Goal: Information Seeking & Learning: Learn about a topic

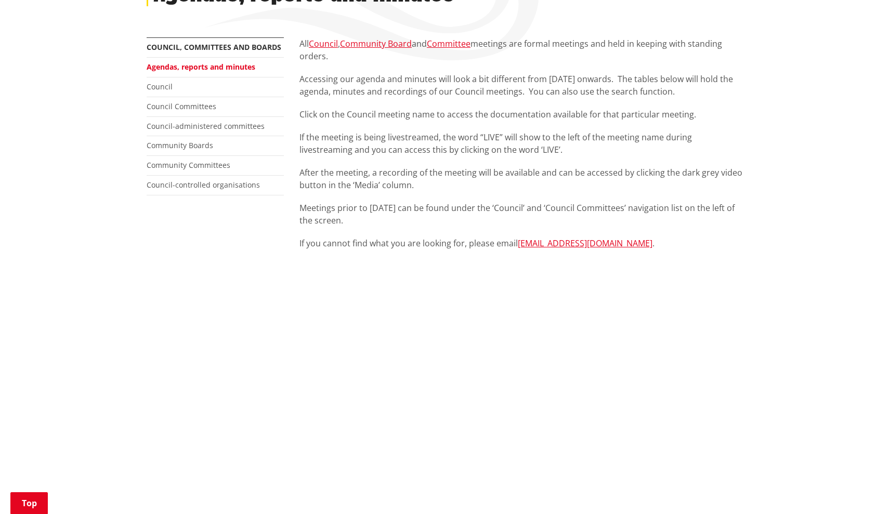
scroll to position [139, 0]
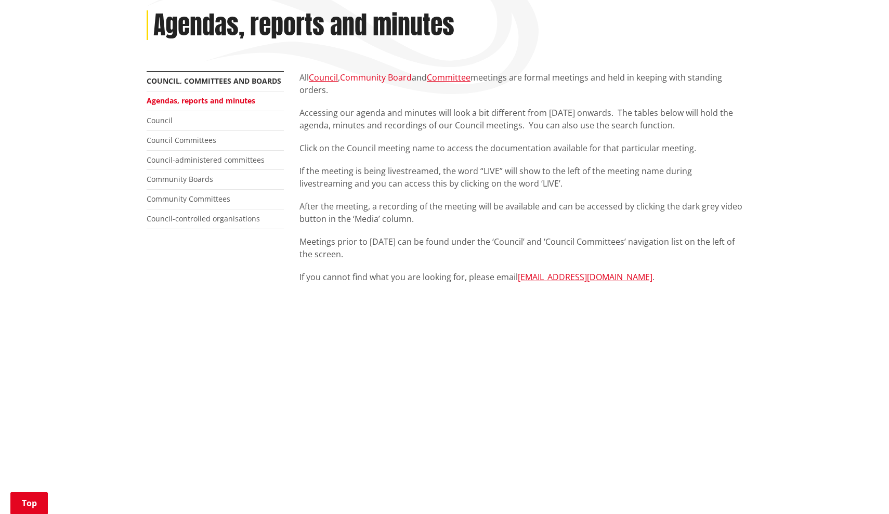
click at [378, 77] on link "Community Board" at bounding box center [376, 77] width 72 height 11
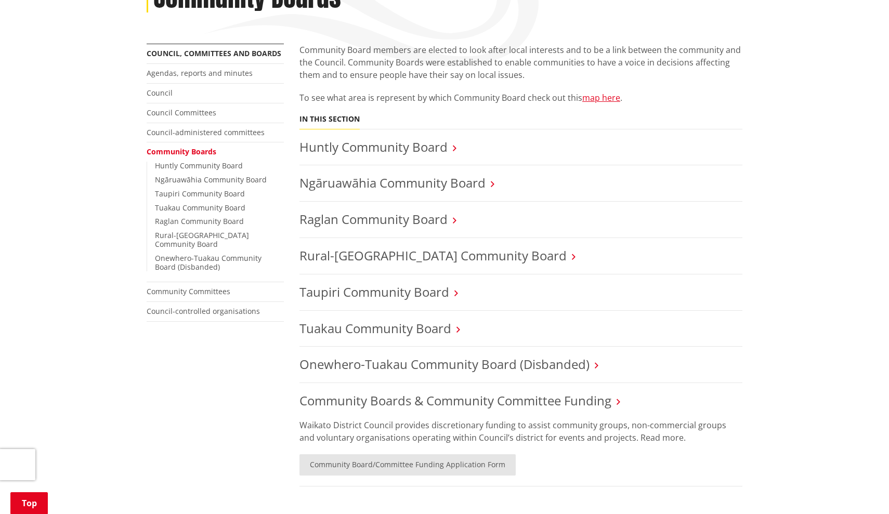
scroll to position [175, 0]
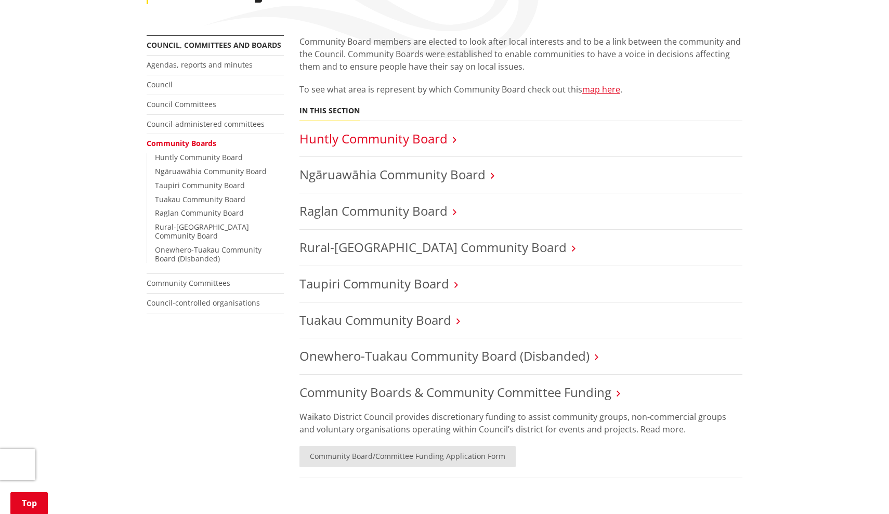
click at [383, 140] on link "Huntly Community Board" at bounding box center [374, 138] width 148 height 17
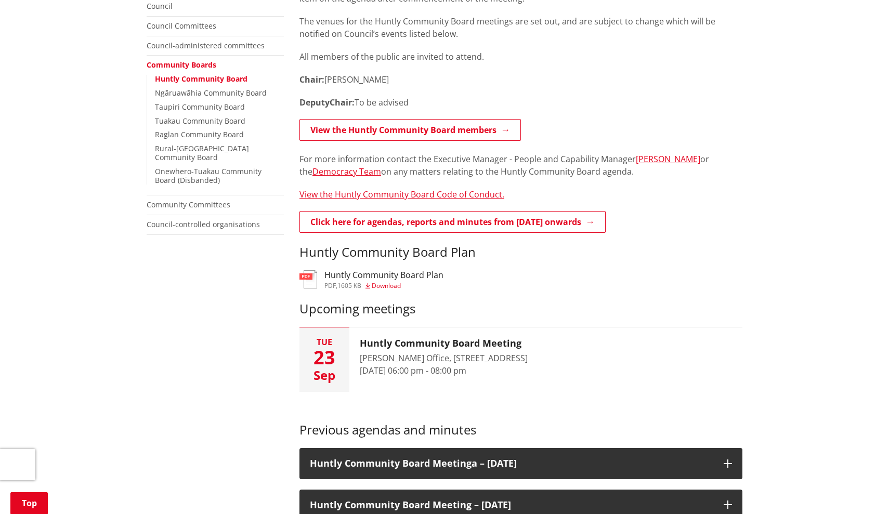
scroll to position [266, 0]
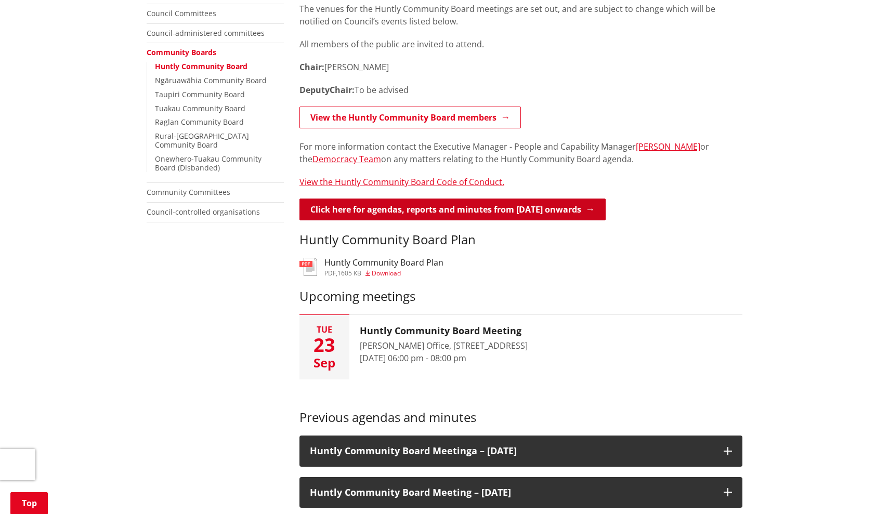
click at [385, 210] on link "Click here for agendas, reports and minutes from May 2024 onwards" at bounding box center [453, 210] width 306 height 22
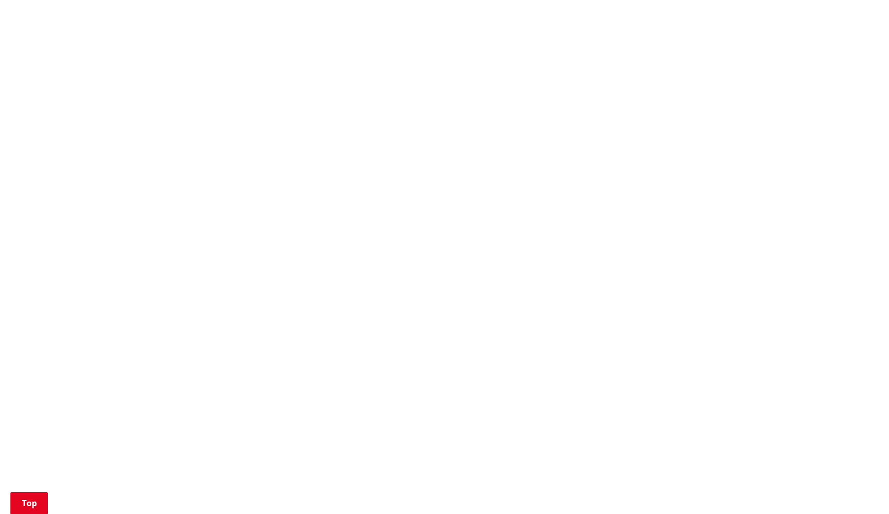
scroll to position [735, 0]
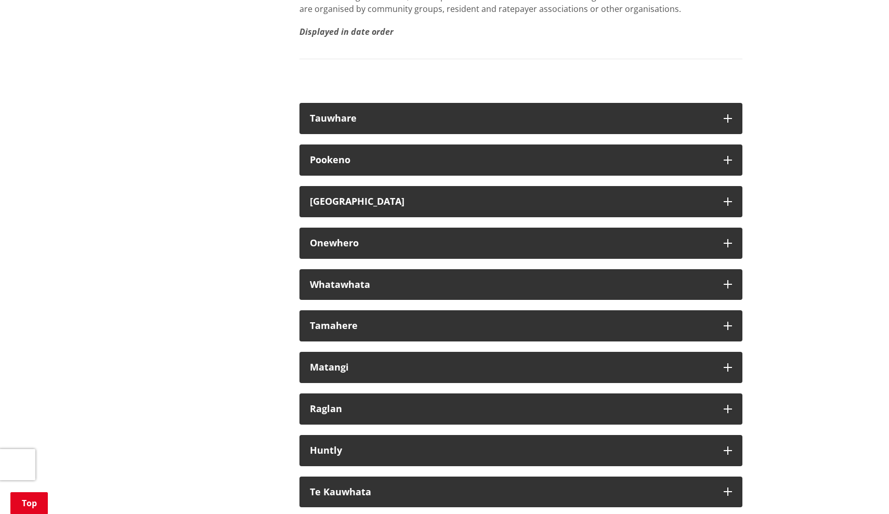
scroll to position [5870, 0]
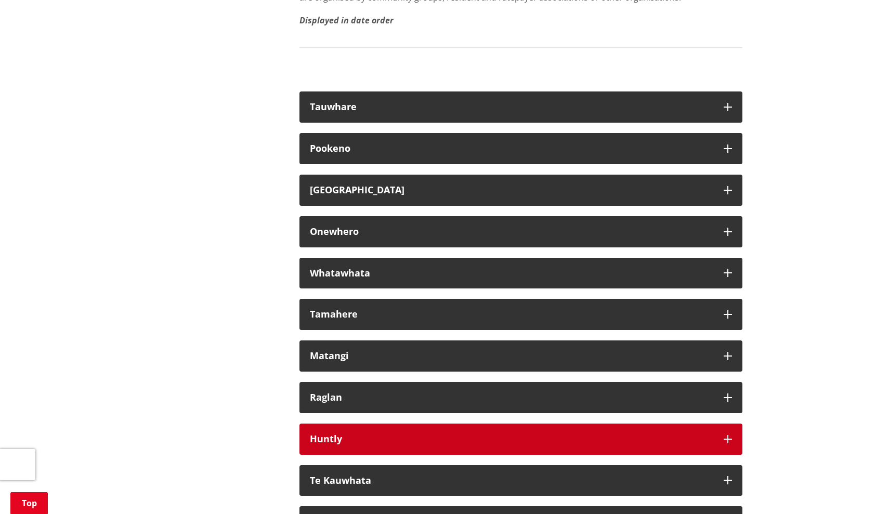
click at [378, 445] on div "Huntly" at bounding box center [512, 439] width 404 height 10
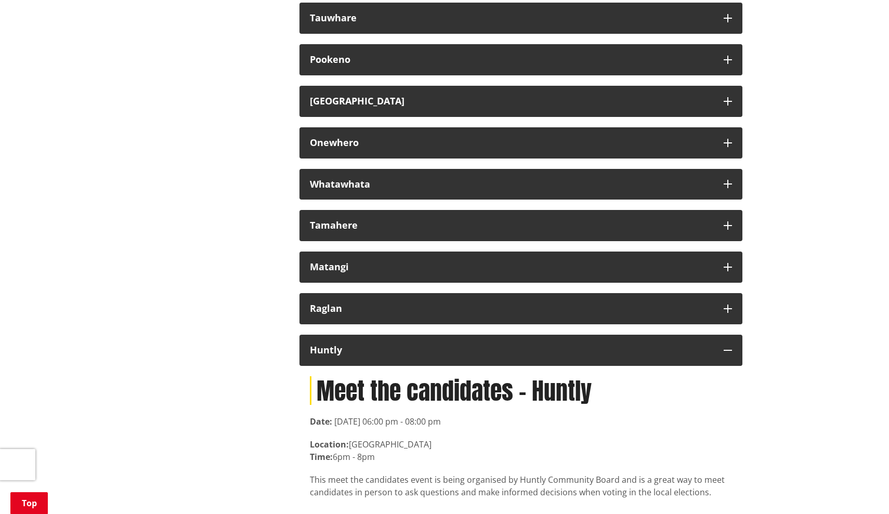
scroll to position [5956, 0]
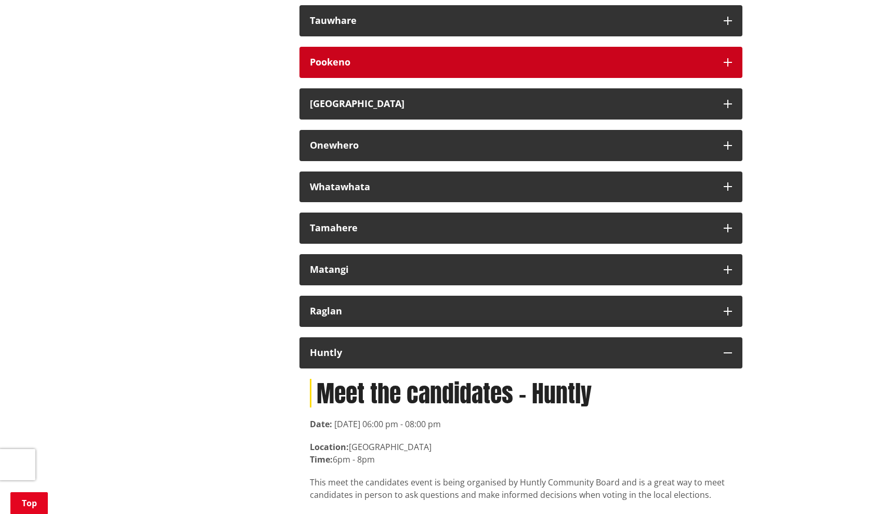
click at [359, 68] on div "Pookeno" at bounding box center [512, 62] width 404 height 10
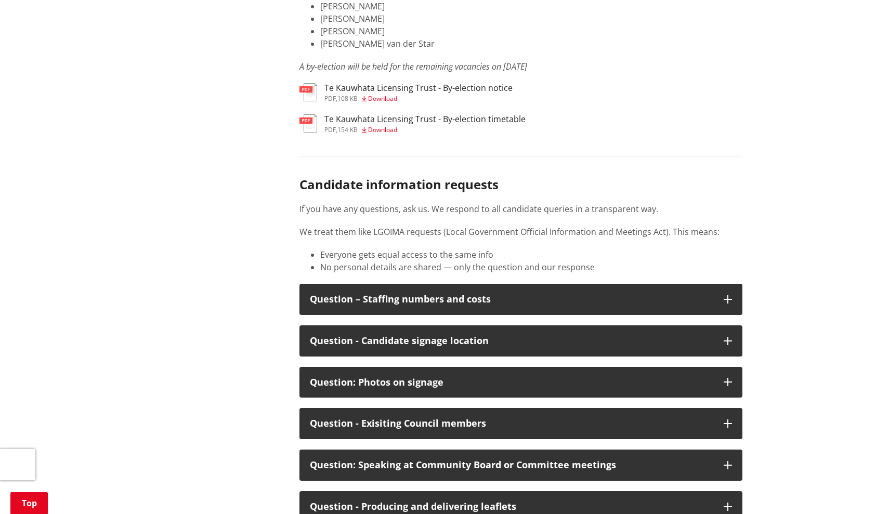
scroll to position [5205, 0]
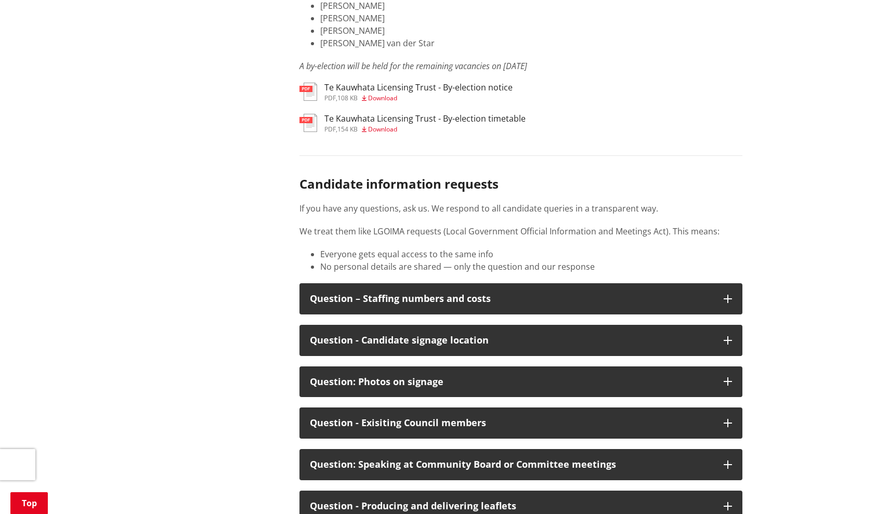
click at [439, 262] on div "Candidate information requests If you have any questions, ask us. We respond to…" at bounding box center [521, 214] width 443 height 118
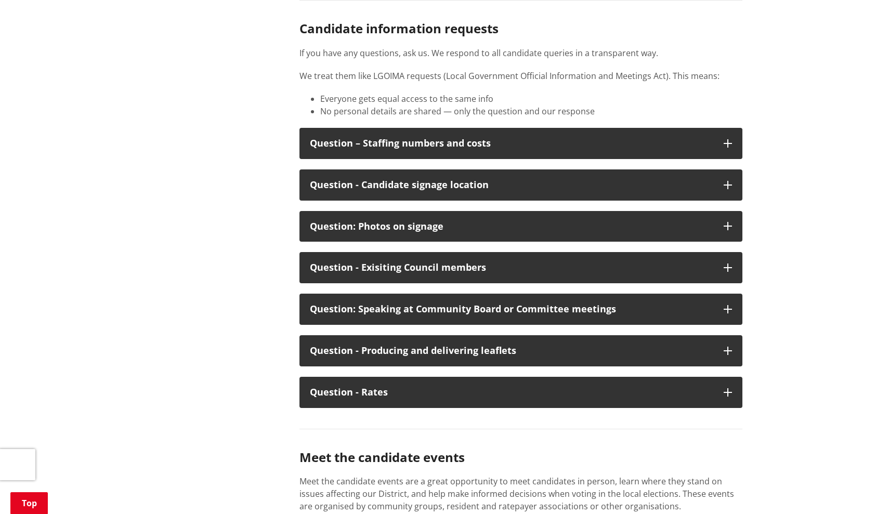
scroll to position [5373, 0]
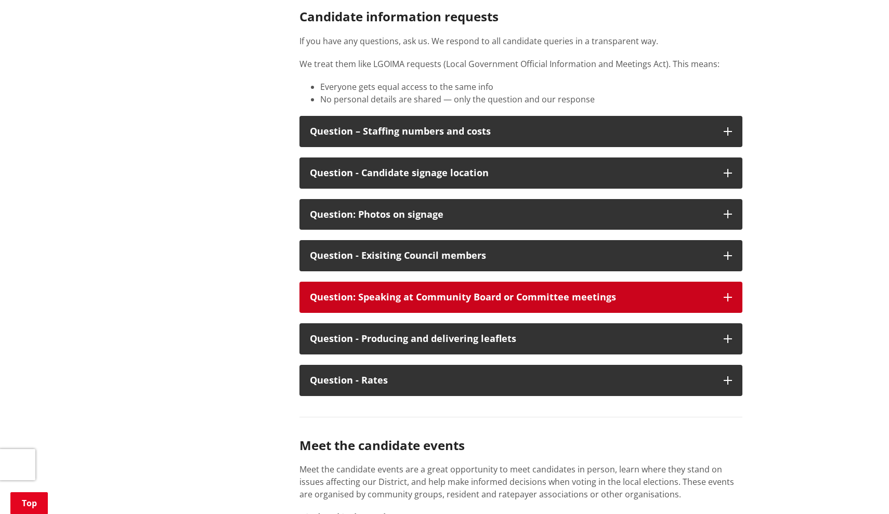
click at [385, 313] on button "Question: Speaking at Community Board or Committee meetings" at bounding box center [521, 297] width 443 height 31
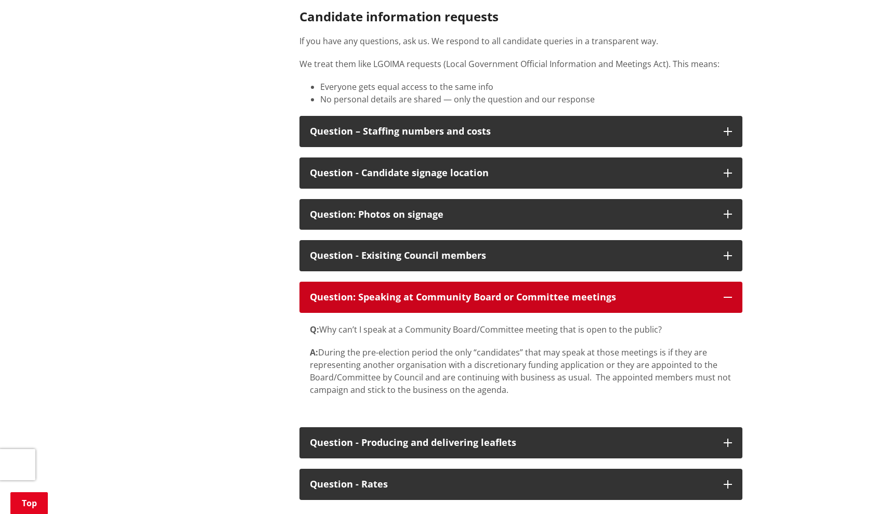
click at [385, 313] on button "Question: Speaking at Community Board or Committee meetings" at bounding box center [521, 297] width 443 height 31
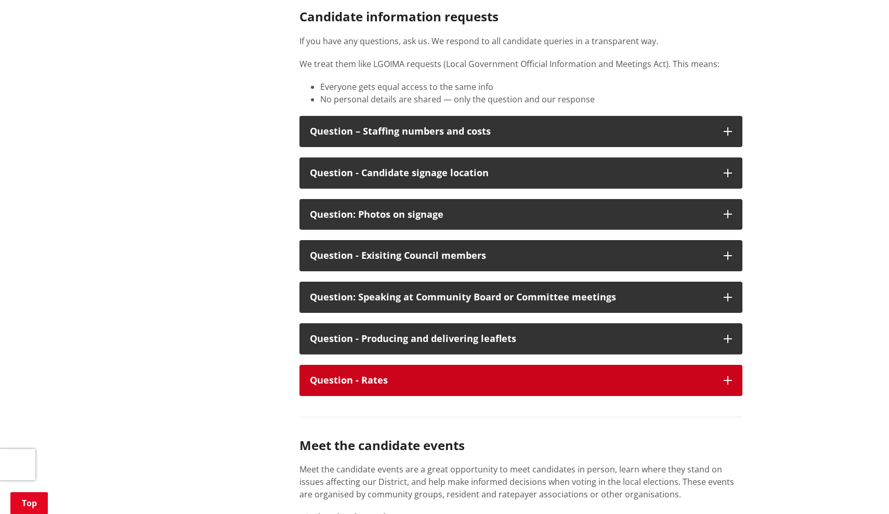
click at [379, 386] on div "Question - Rates" at bounding box center [512, 380] width 404 height 10
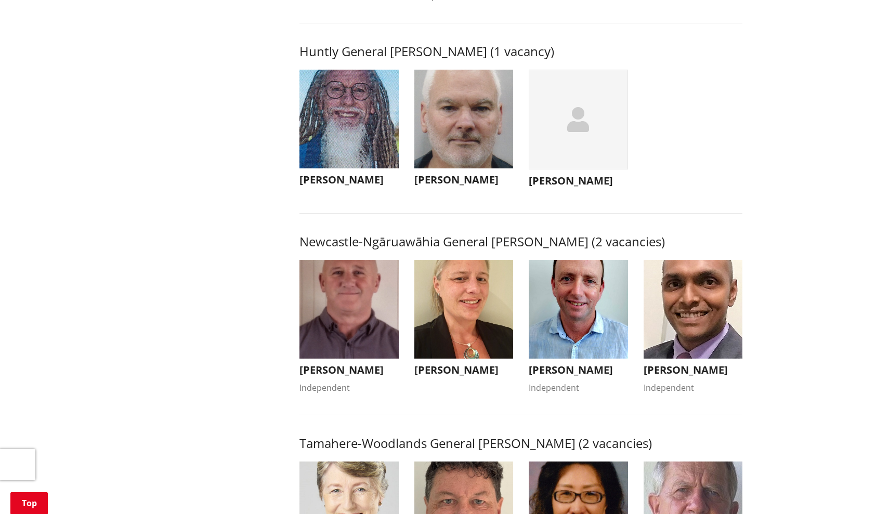
scroll to position [651, 0]
